Goal: Task Accomplishment & Management: Use online tool/utility

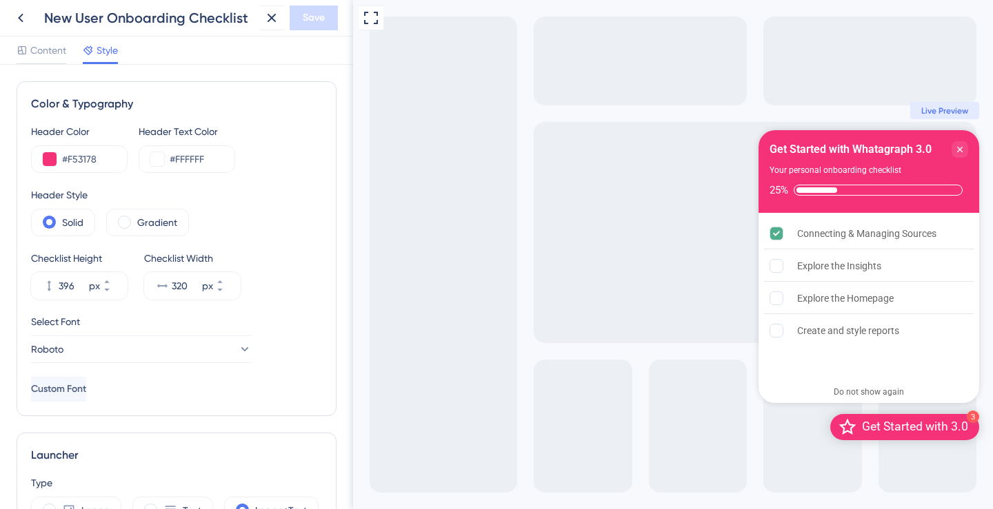
scroll to position [800, 0]
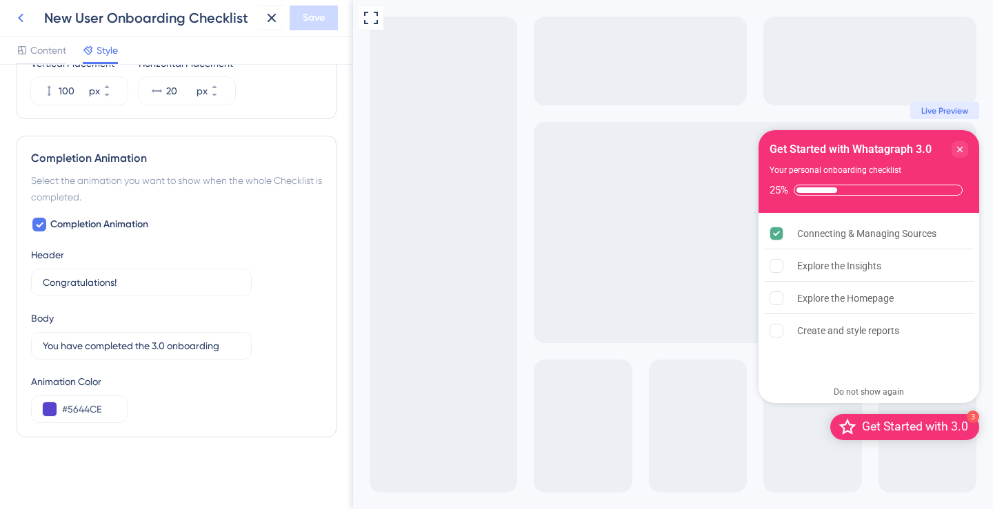
click at [21, 19] on icon at bounding box center [21, 18] width 6 height 9
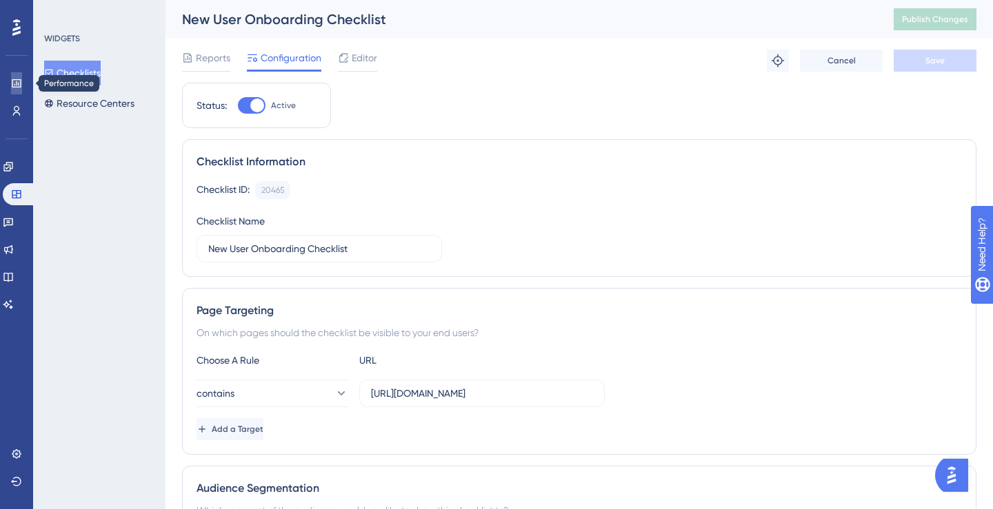
click at [14, 83] on icon at bounding box center [16, 83] width 11 height 11
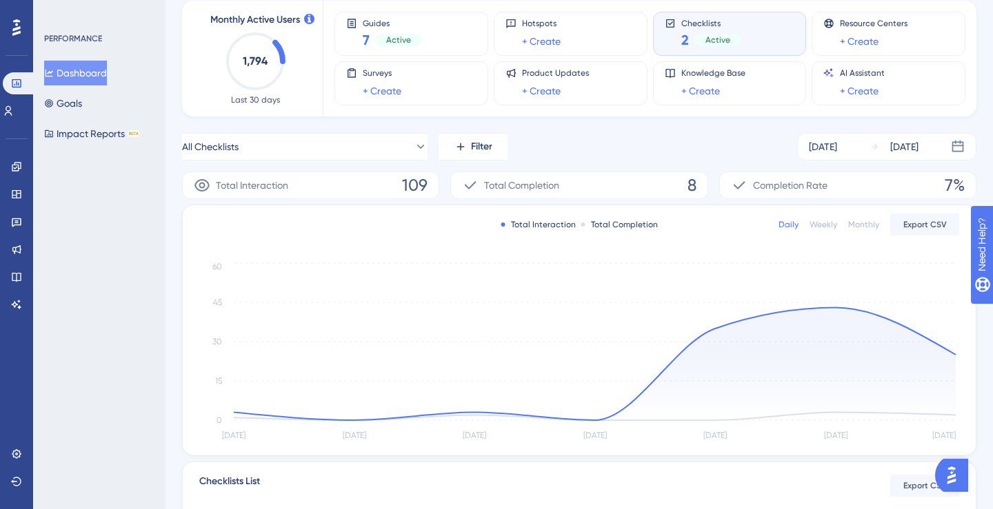
scroll to position [77, 0]
click at [13, 194] on icon at bounding box center [16, 194] width 11 height 11
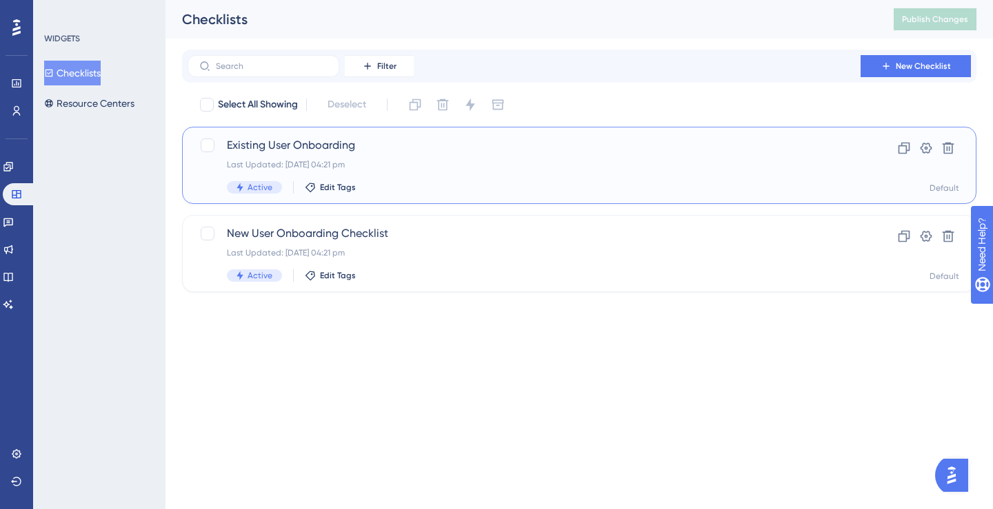
click at [260, 151] on span "Existing User Onboarding" at bounding box center [524, 145] width 594 height 17
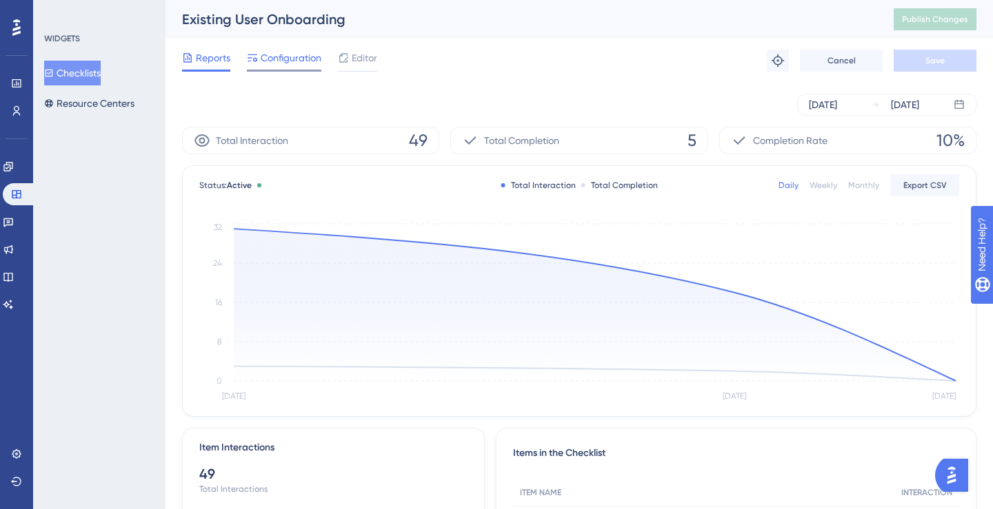
click at [272, 57] on span "Configuration" at bounding box center [291, 58] width 61 height 17
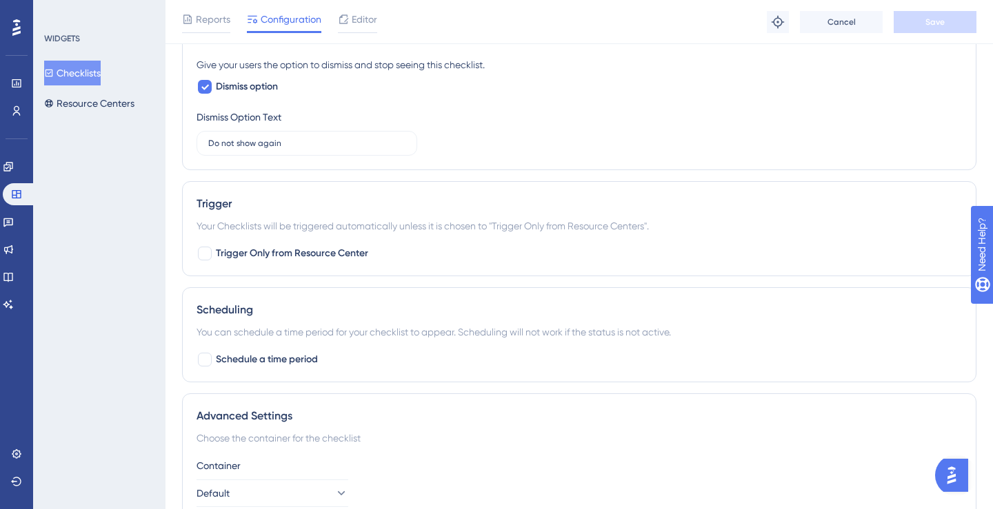
scroll to position [753, 0]
click at [347, 27] on div "Editor" at bounding box center [357, 22] width 39 height 22
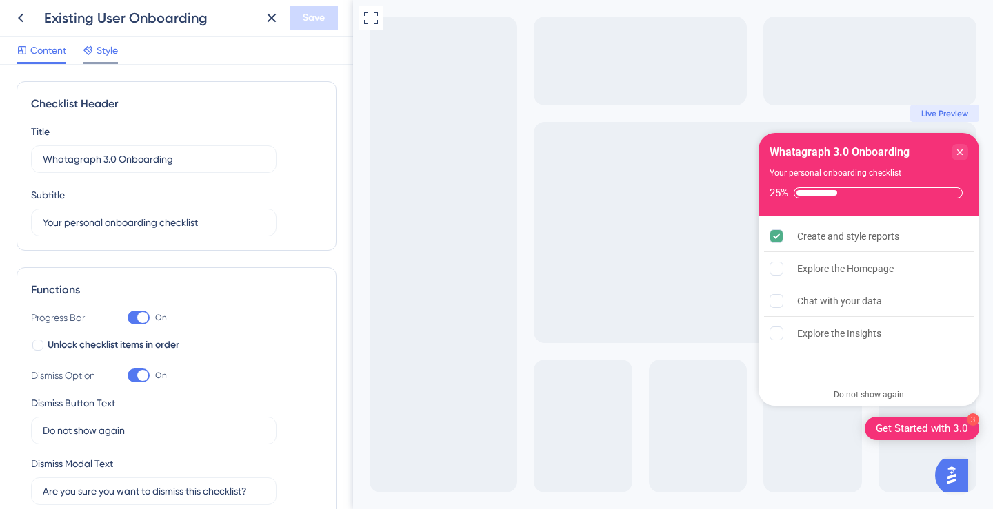
click at [108, 48] on span "Style" at bounding box center [107, 50] width 21 height 17
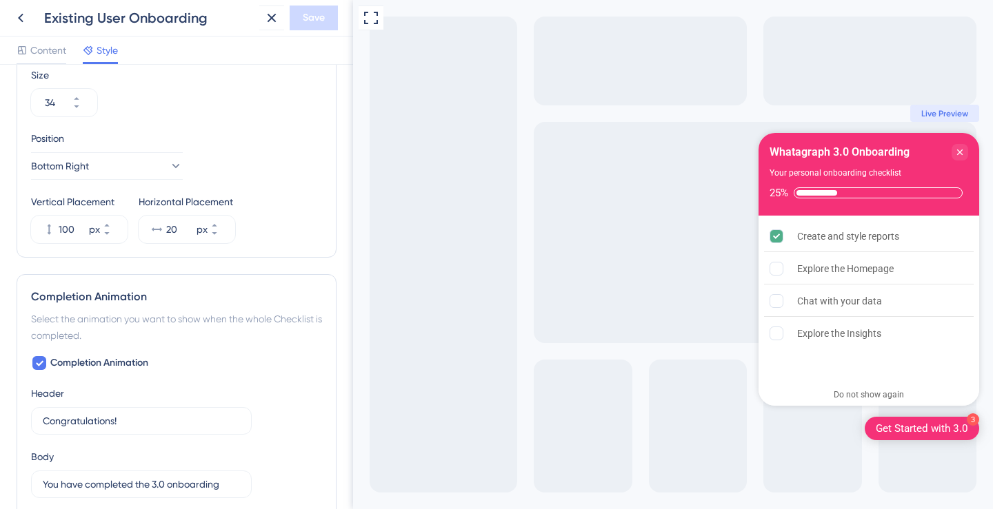
scroll to position [593, 0]
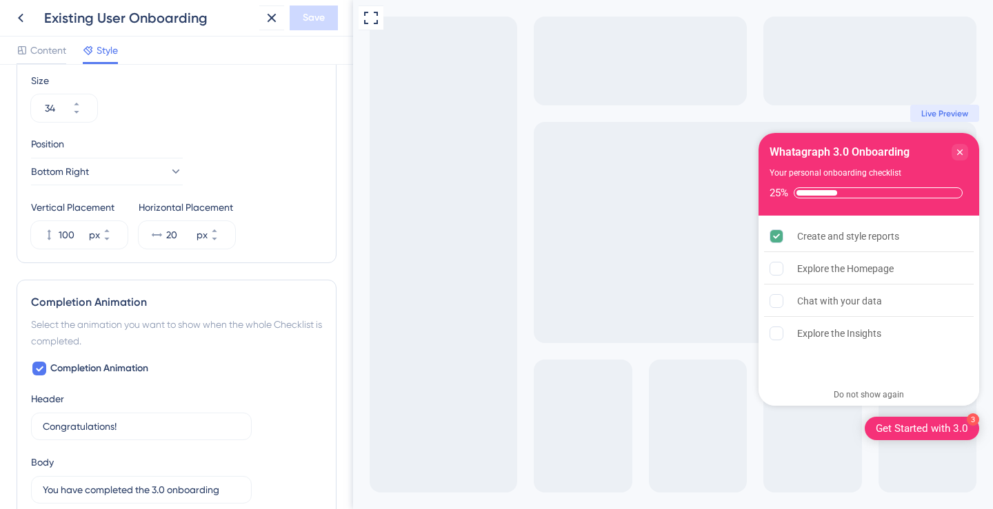
click at [266, 17] on icon at bounding box center [271, 18] width 17 height 17
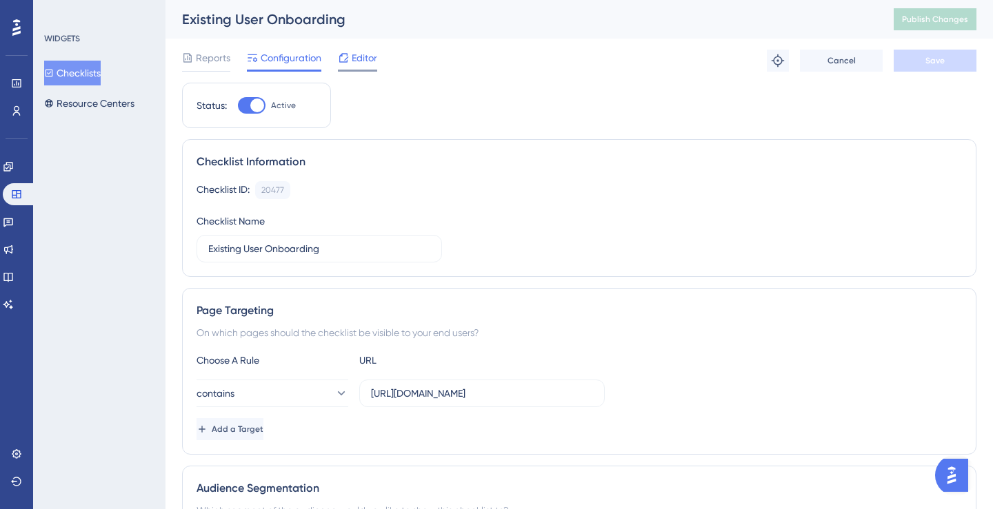
click at [352, 68] on div "Editor" at bounding box center [357, 61] width 39 height 22
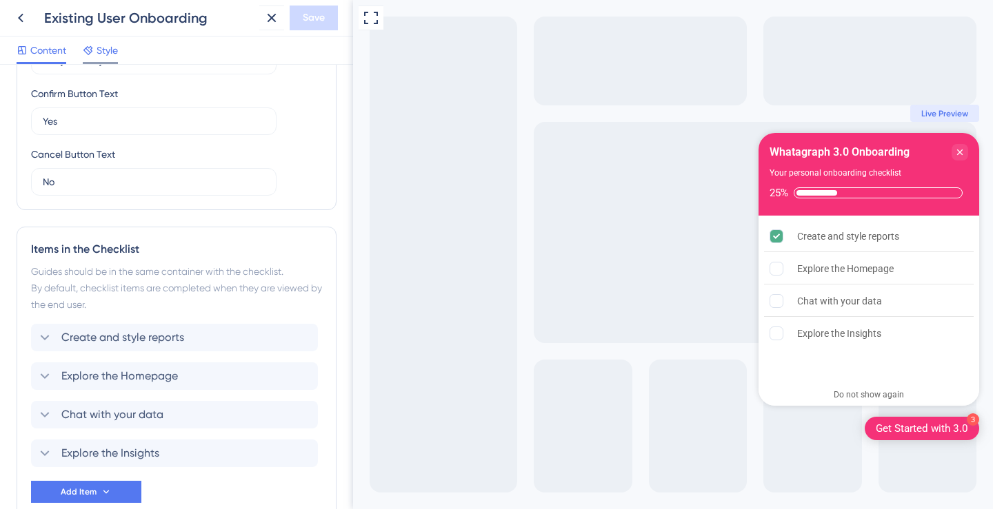
click at [96, 50] on div "Style" at bounding box center [100, 50] width 35 height 17
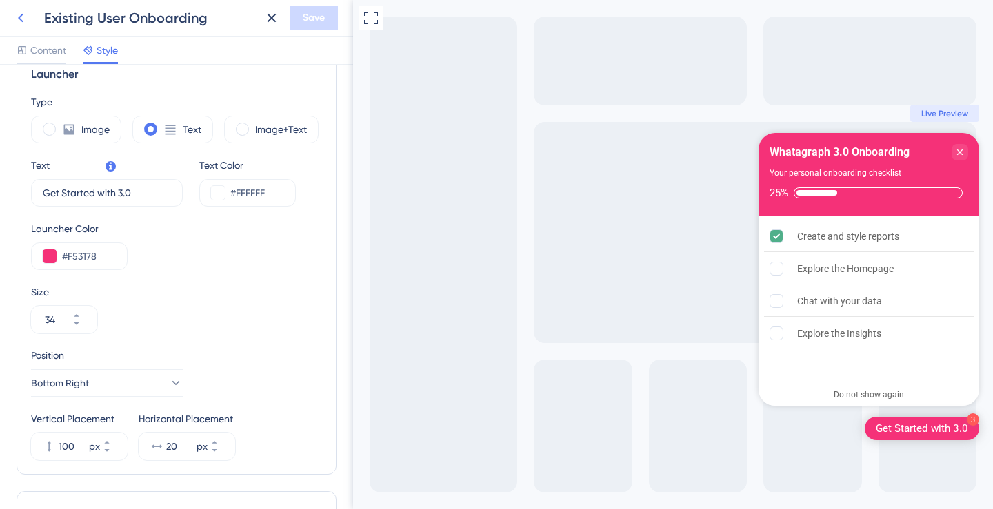
click at [16, 21] on icon at bounding box center [20, 18] width 17 height 17
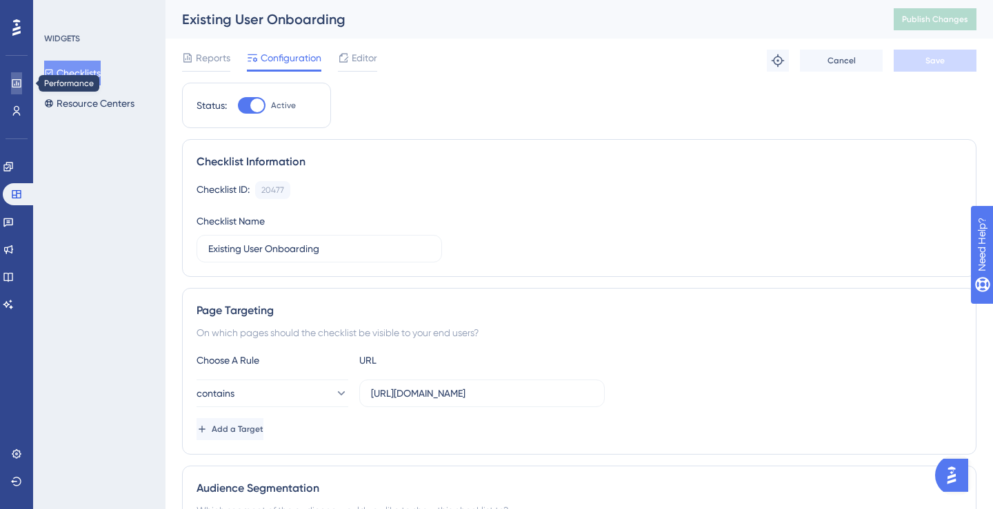
click at [19, 85] on icon at bounding box center [16, 83] width 11 height 11
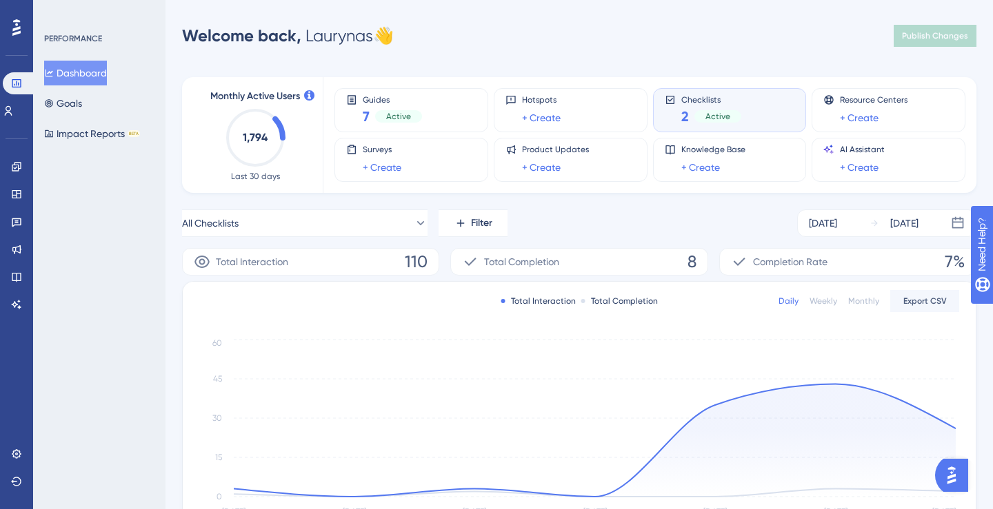
click at [530, 205] on div "Monthly Active Users 1,794 Last 30 days Guides 7 Active Hotspots + Create Check…" at bounding box center [579, 398] width 794 height 675
